Goal: Task Accomplishment & Management: Manage account settings

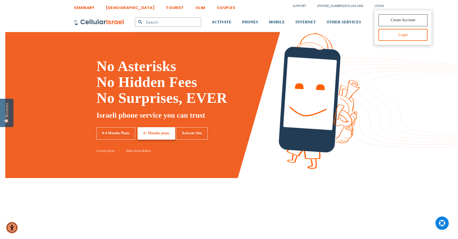
click at [385, 34] on link "Login" at bounding box center [403, 35] width 49 height 12
